Goal: Task Accomplishment & Management: Use online tool/utility

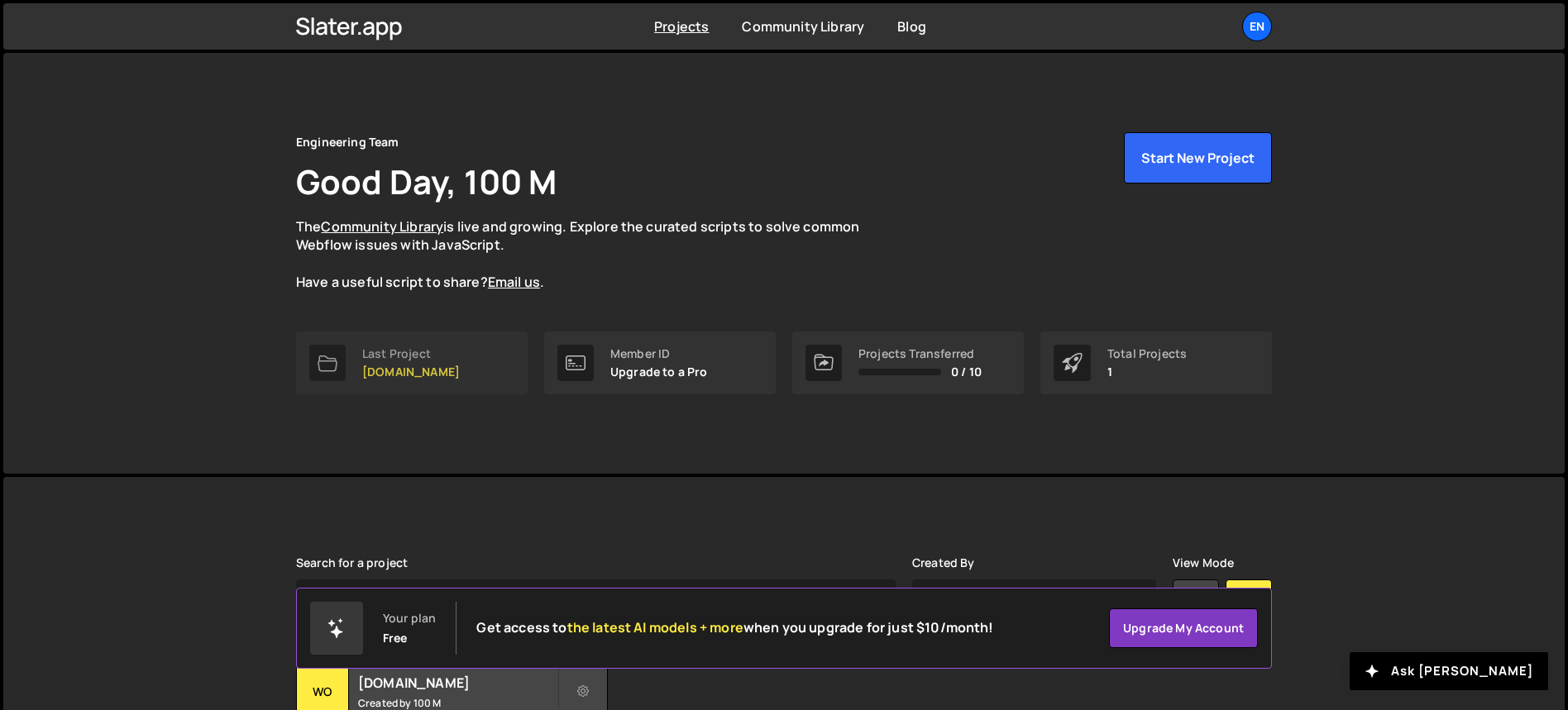
click at [489, 364] on link "Last Project [DOMAIN_NAME]" at bounding box center [411, 363] width 231 height 63
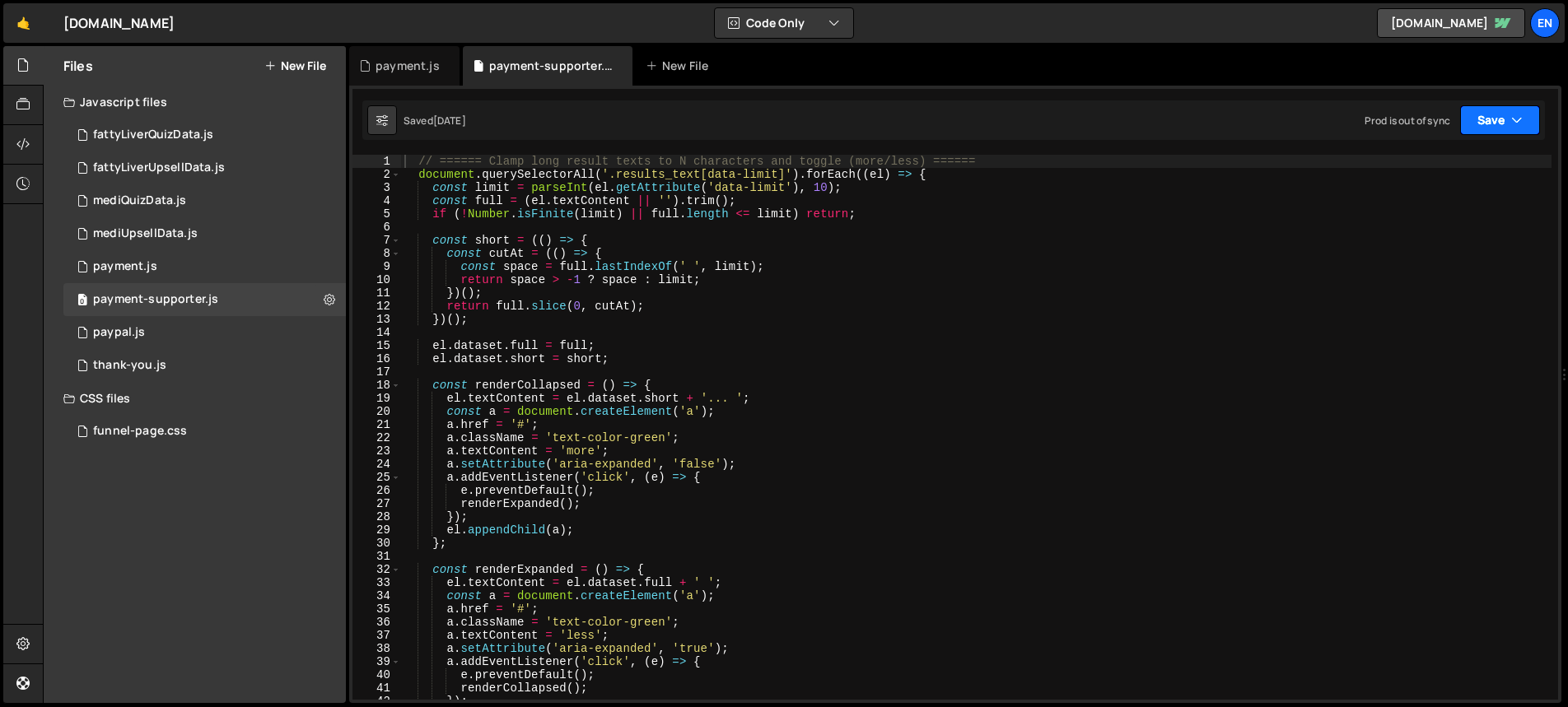
click at [1515, 112] on icon "button" at bounding box center [1517, 119] width 11 height 17
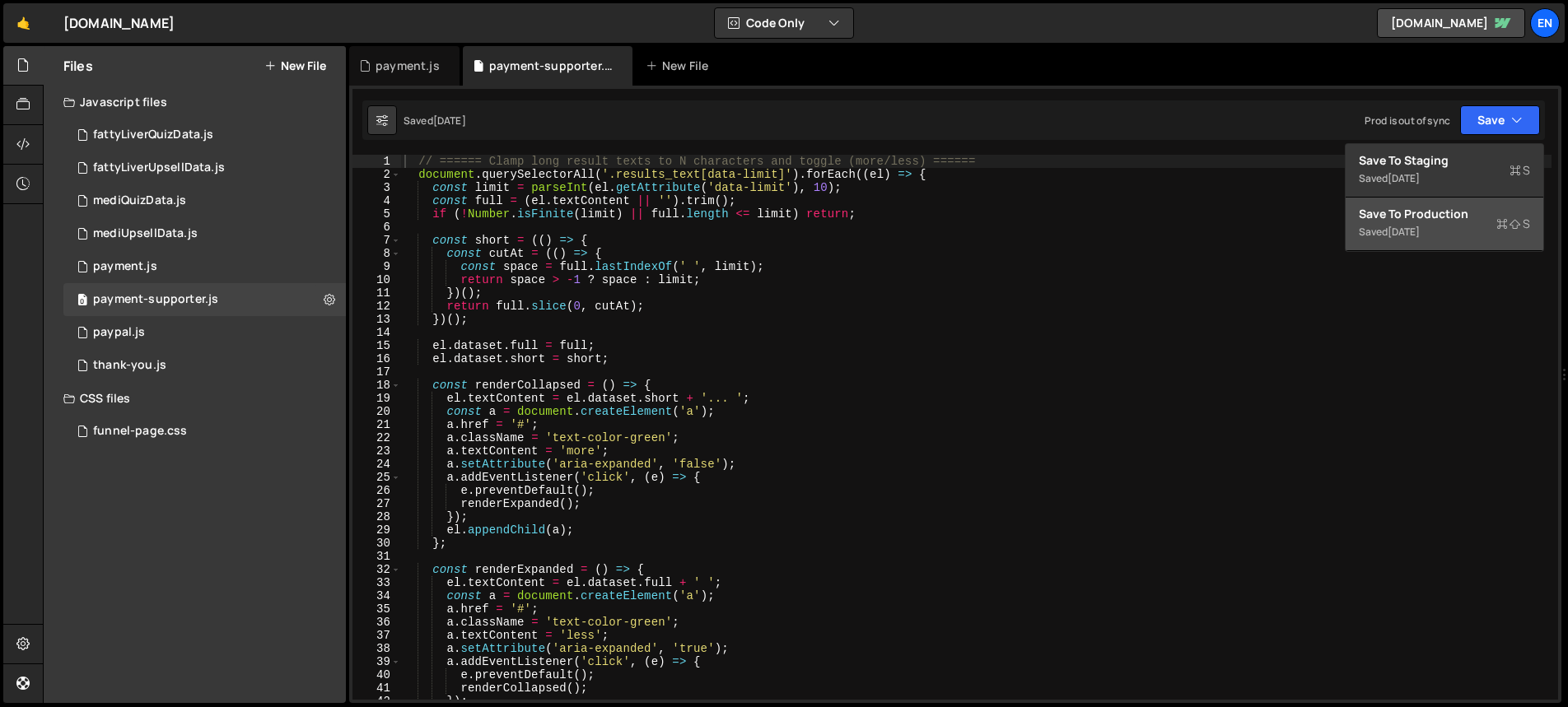
click at [1434, 221] on div "Save to Production S" at bounding box center [1444, 214] width 171 height 17
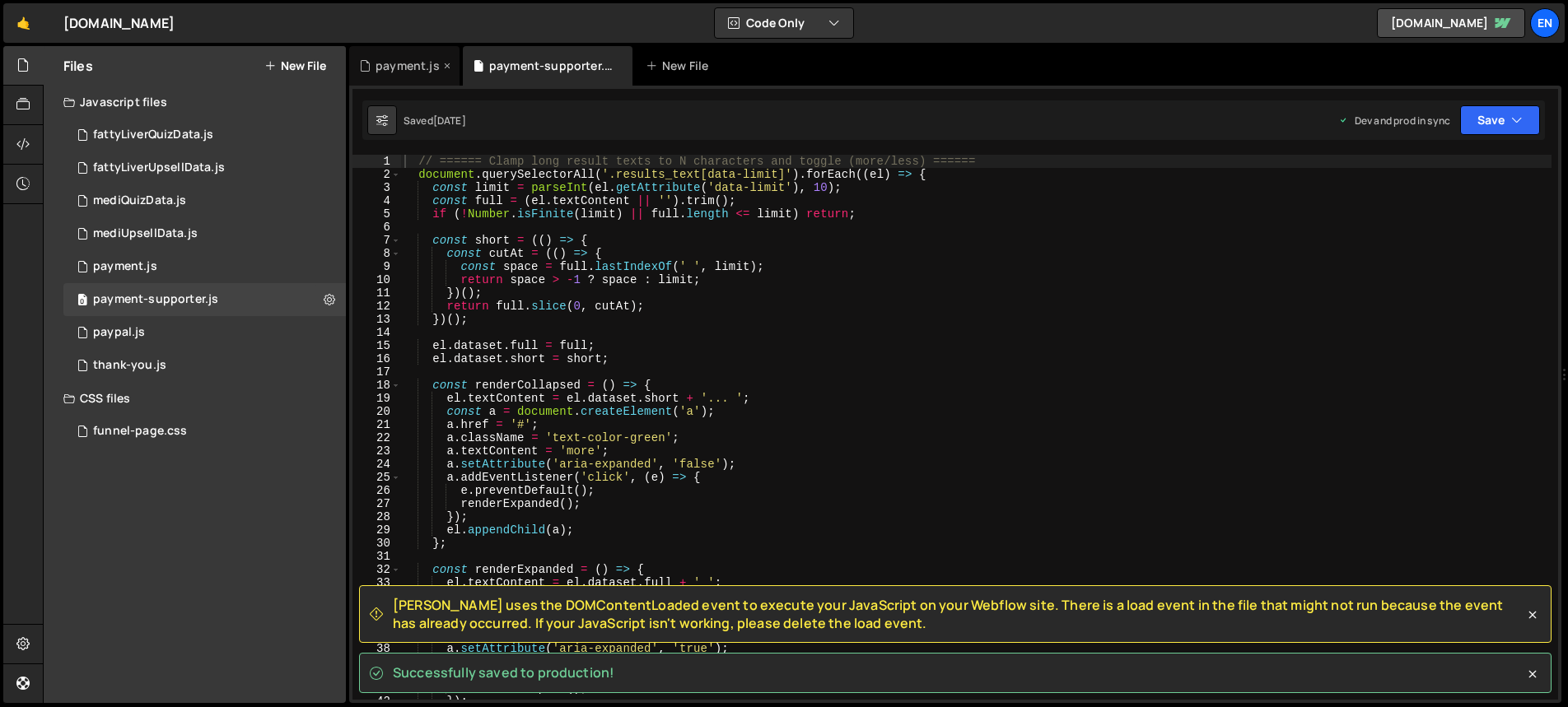
click at [404, 68] on div "payment.js" at bounding box center [408, 65] width 65 height 17
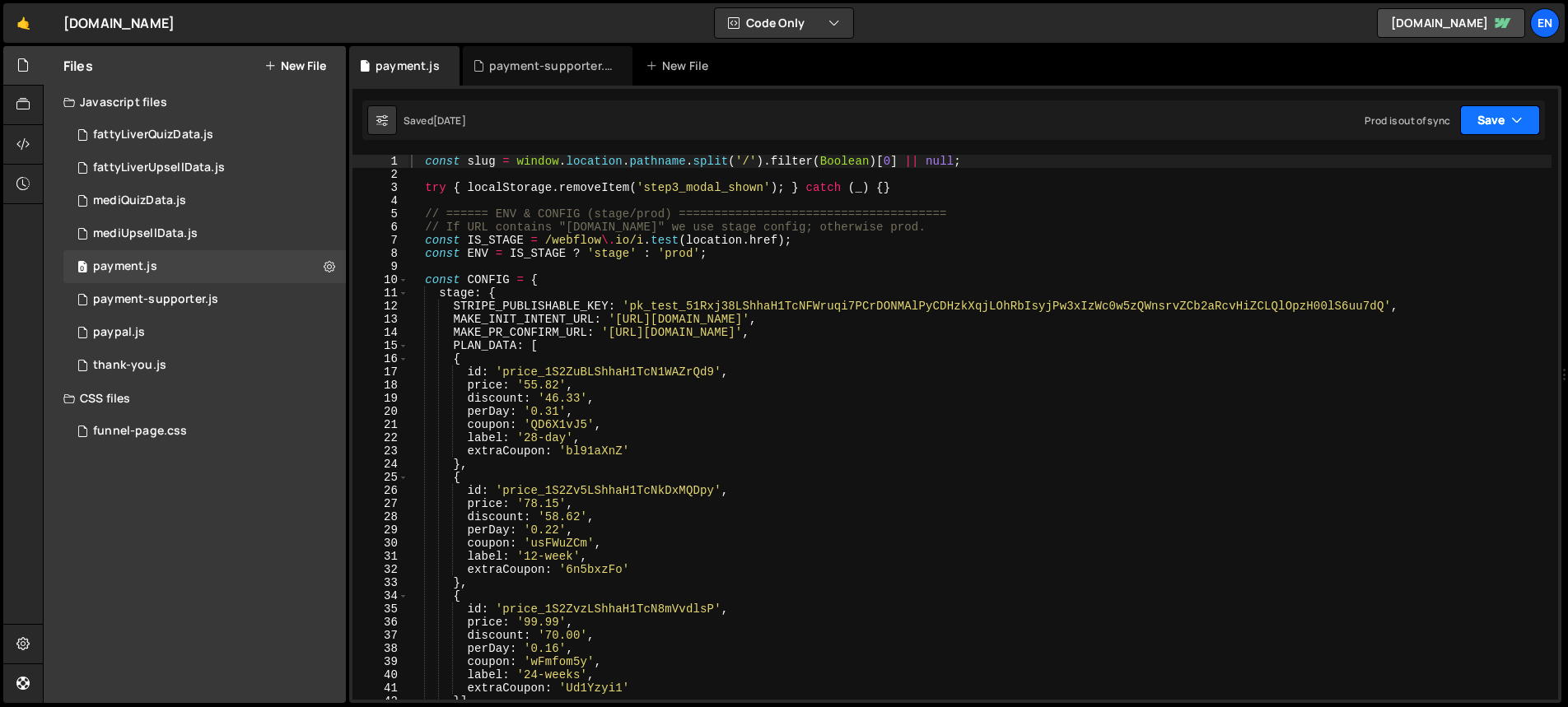
click at [1517, 119] on icon "button" at bounding box center [1517, 119] width 11 height 17
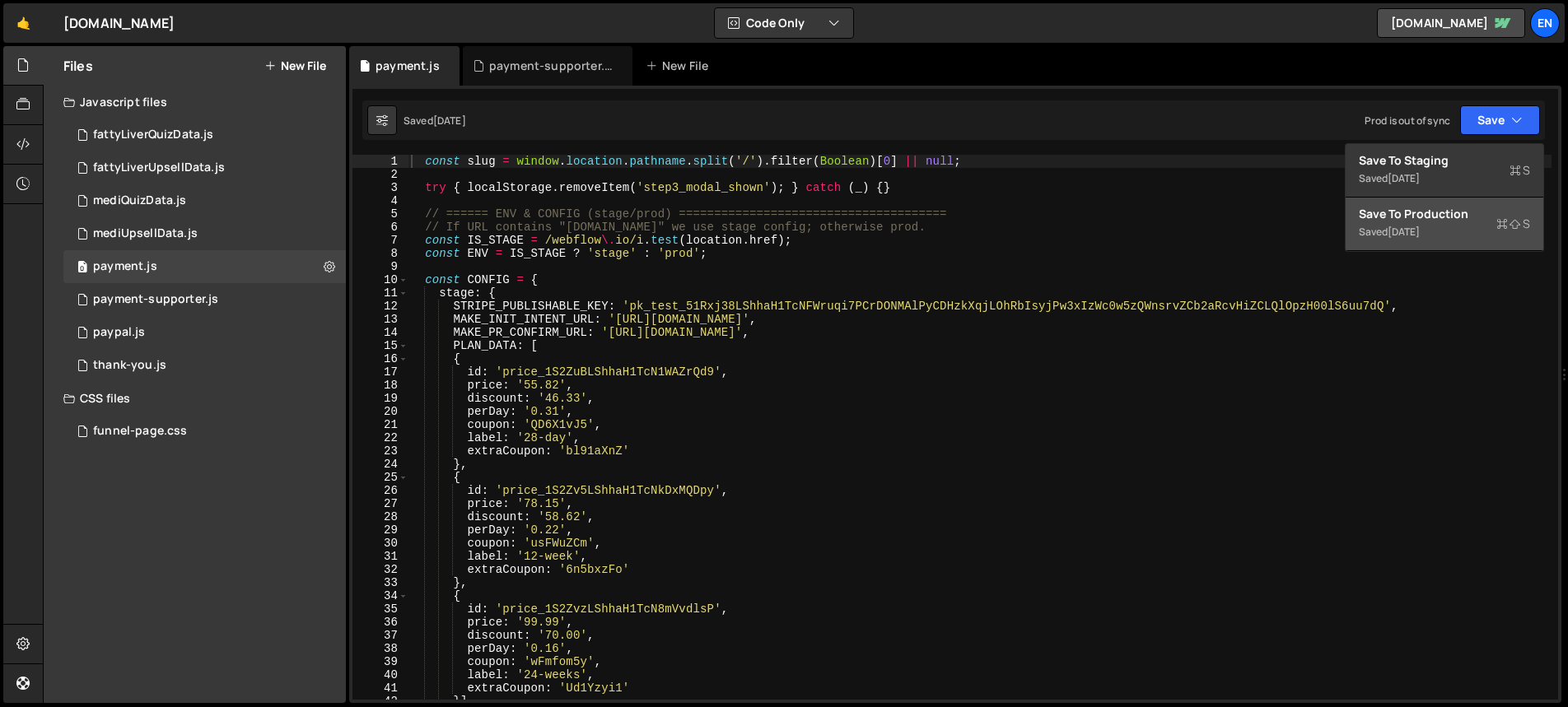
click at [1418, 228] on div "[DATE]" at bounding box center [1403, 232] width 32 height 14
